Goal: Task Accomplishment & Management: Manage account settings

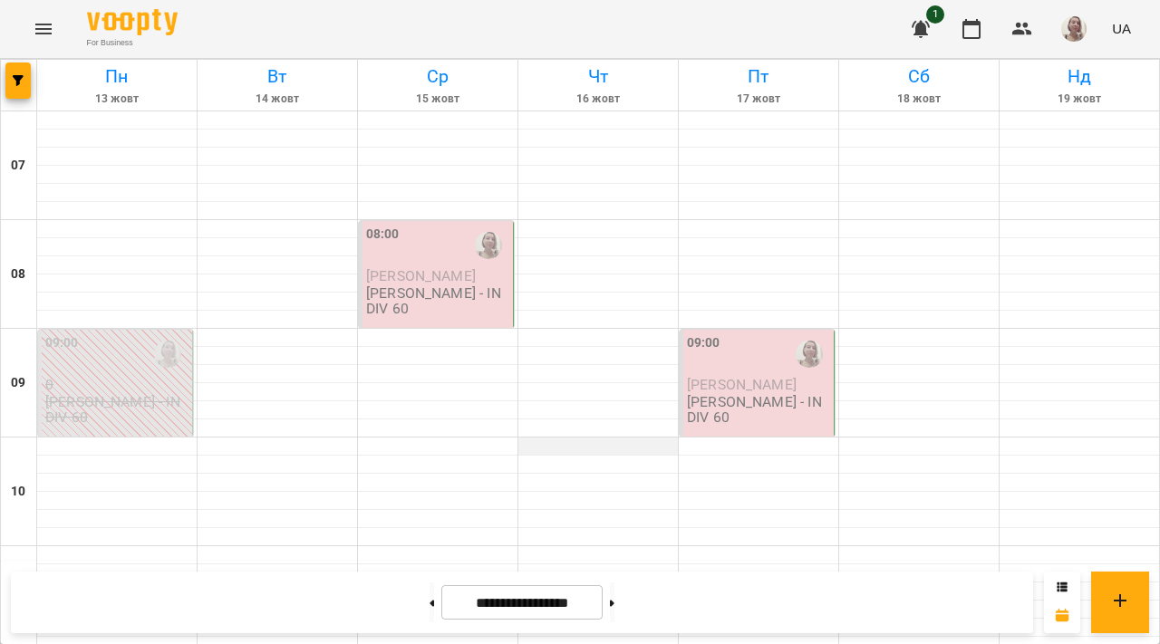
scroll to position [117, 0]
click at [614, 605] on button at bounding box center [612, 603] width 5 height 40
type input "**********"
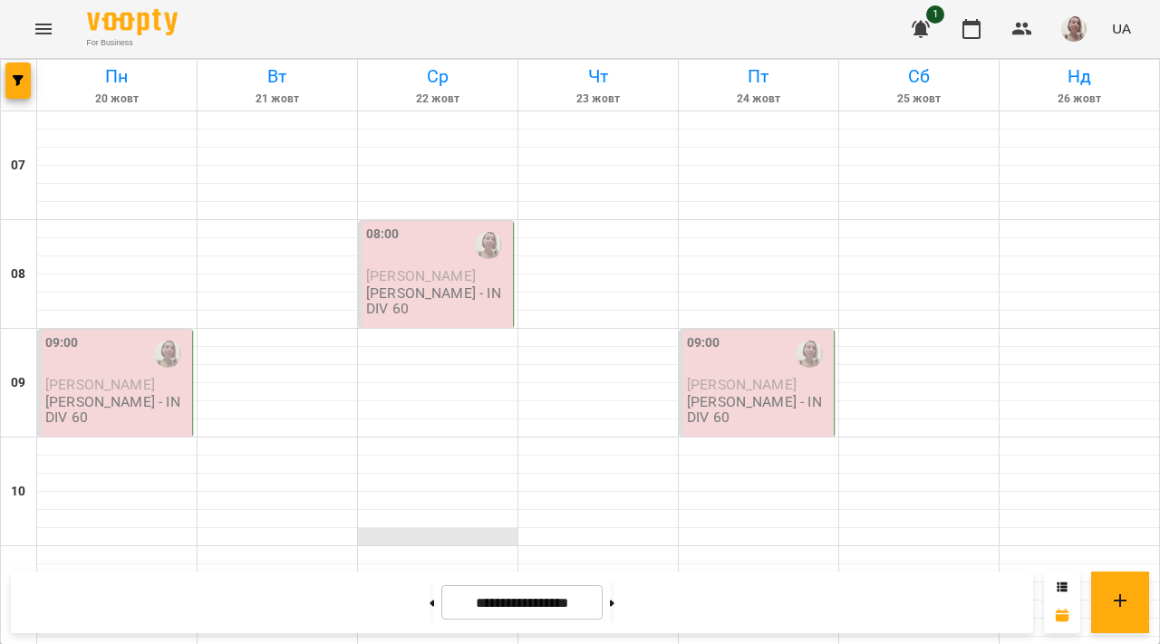
scroll to position [0, 0]
click at [398, 267] on span "[PERSON_NAME]" at bounding box center [421, 275] width 110 height 17
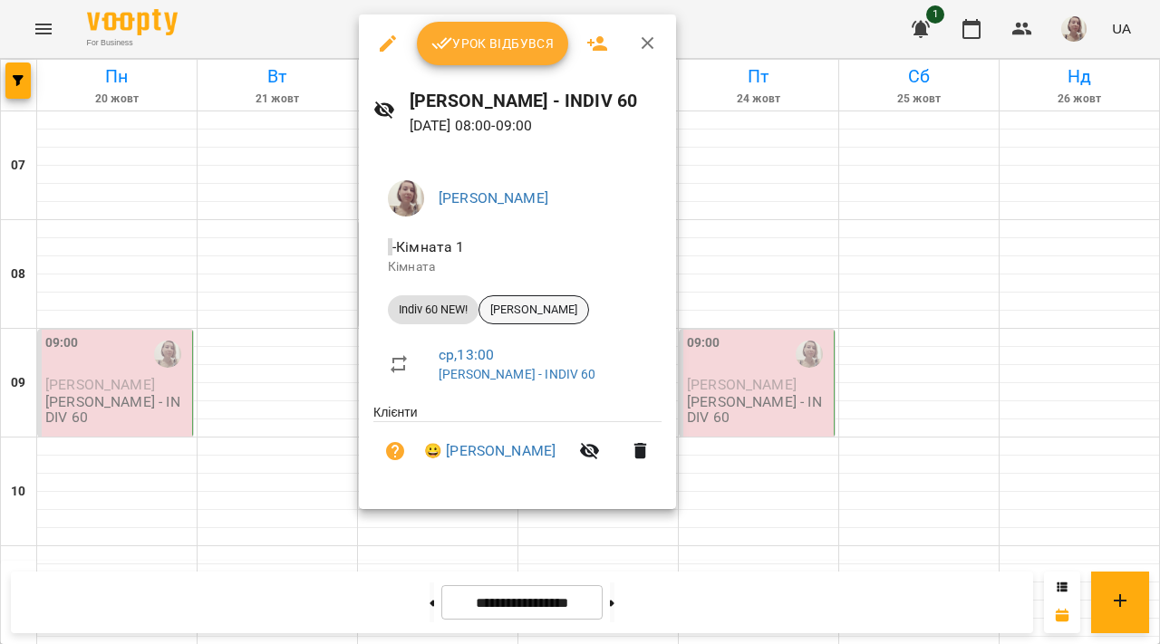
click at [525, 313] on span "[PERSON_NAME]" at bounding box center [533, 310] width 109 height 16
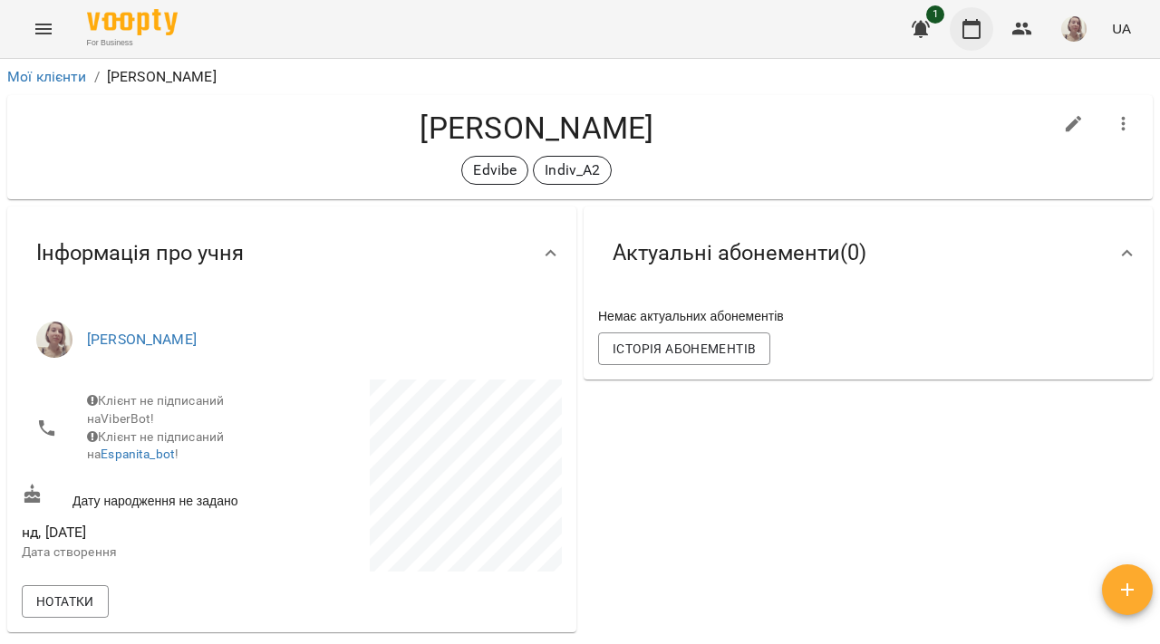
click at [969, 37] on icon "button" at bounding box center [971, 29] width 18 height 20
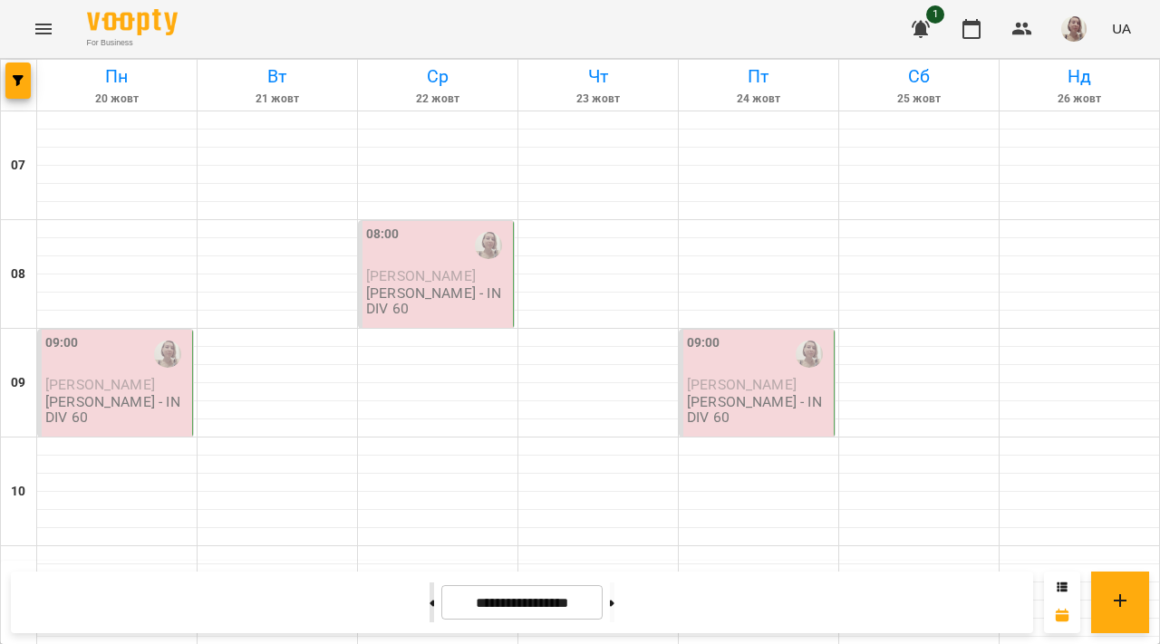
click at [430, 603] on icon at bounding box center [432, 603] width 5 height 6
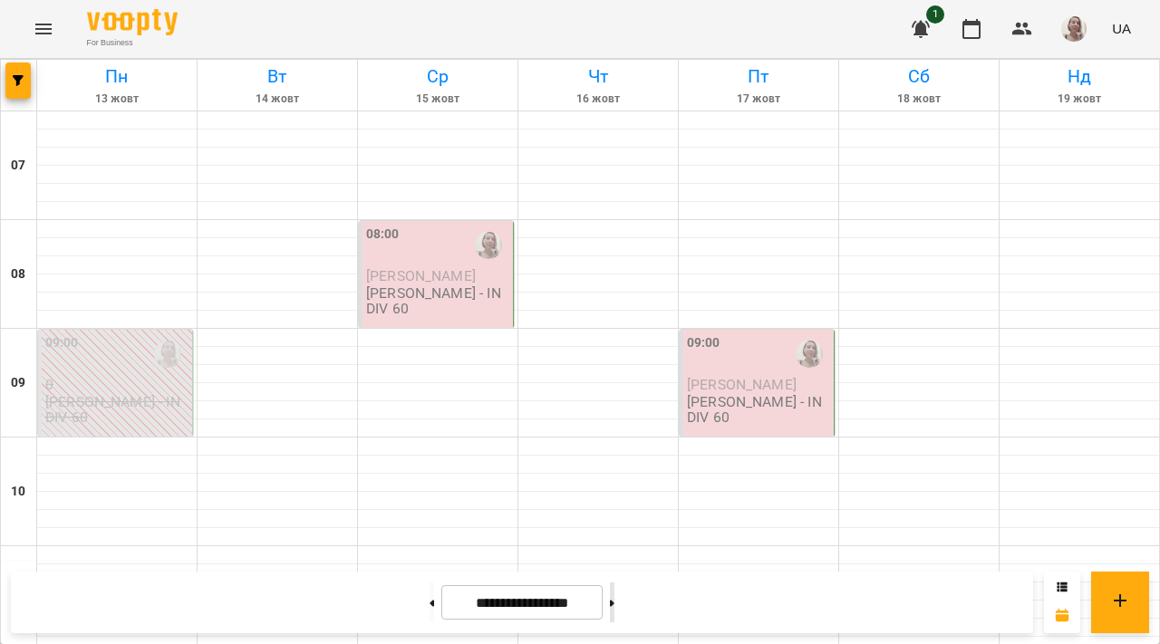
click at [614, 598] on button at bounding box center [612, 603] width 5 height 40
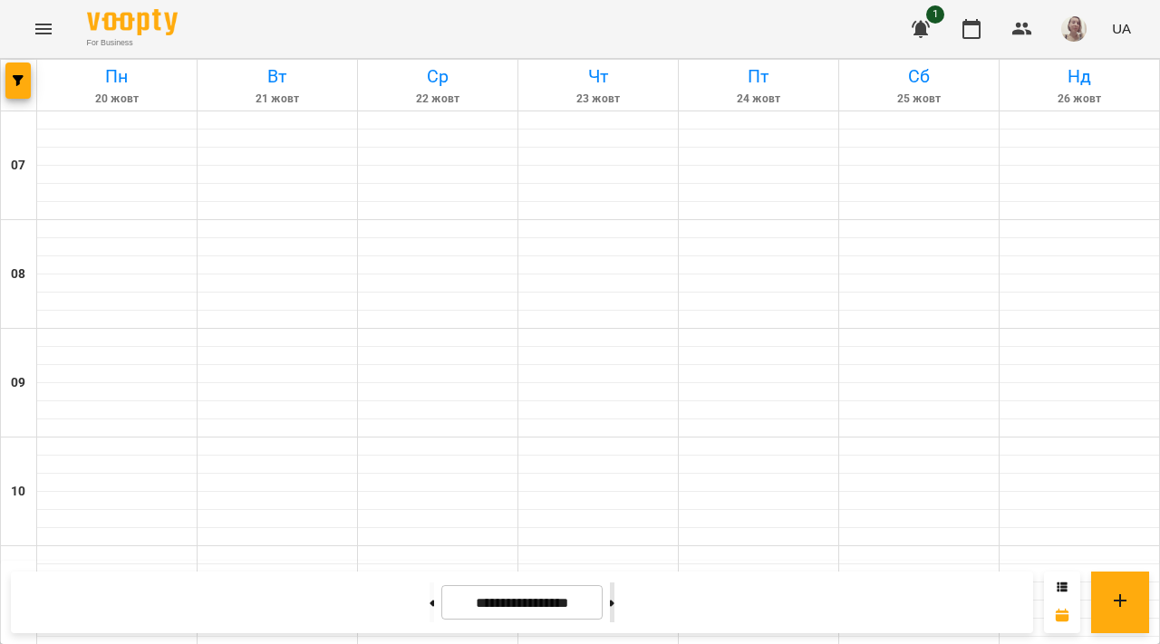
click at [614, 598] on button at bounding box center [612, 603] width 5 height 40
type input "**********"
click at [923, 34] on icon "button" at bounding box center [920, 29] width 18 height 17
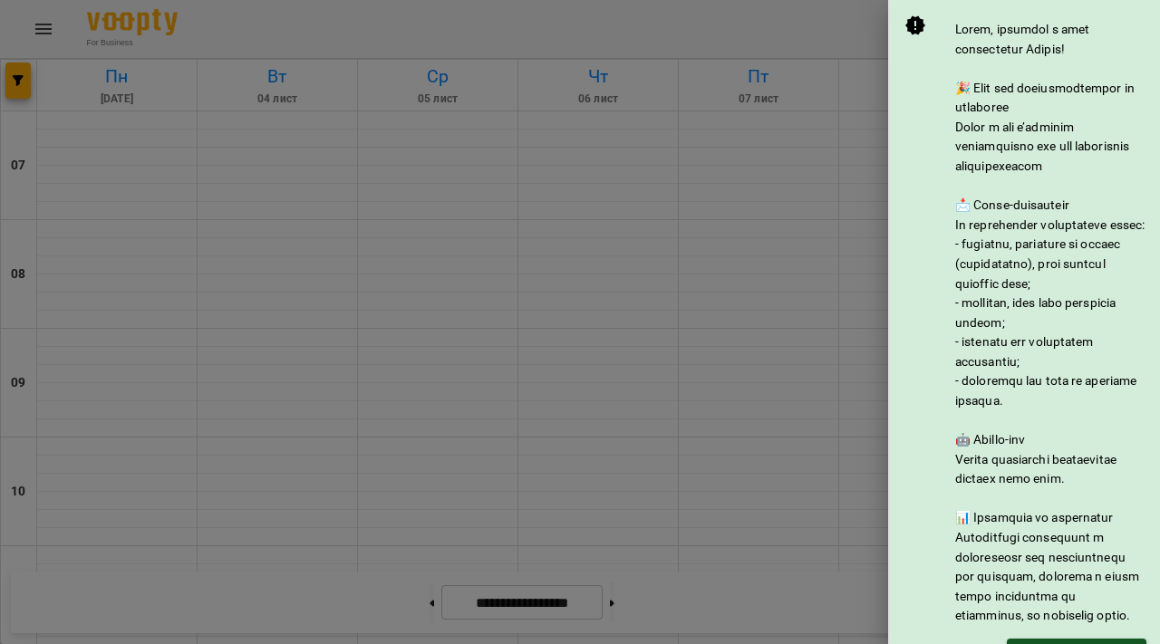
click at [788, 20] on div at bounding box center [580, 322] width 1160 height 644
